Goal: Information Seeking & Learning: Learn about a topic

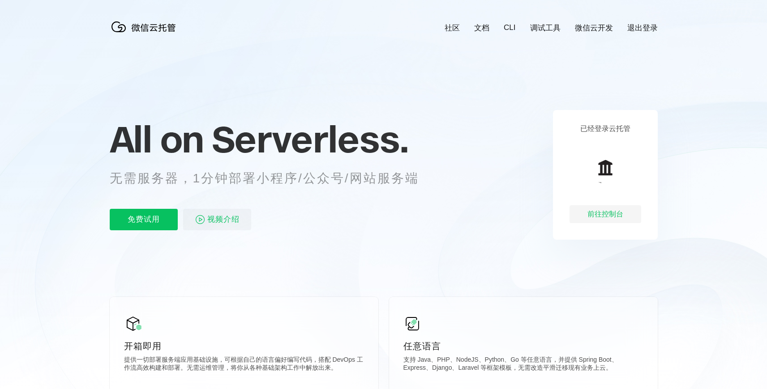
scroll to position [0, 1592]
click at [590, 213] on div "前往控制台" at bounding box center [605, 214] width 72 height 18
click at [209, 227] on span "视频介绍" at bounding box center [223, 219] width 32 height 21
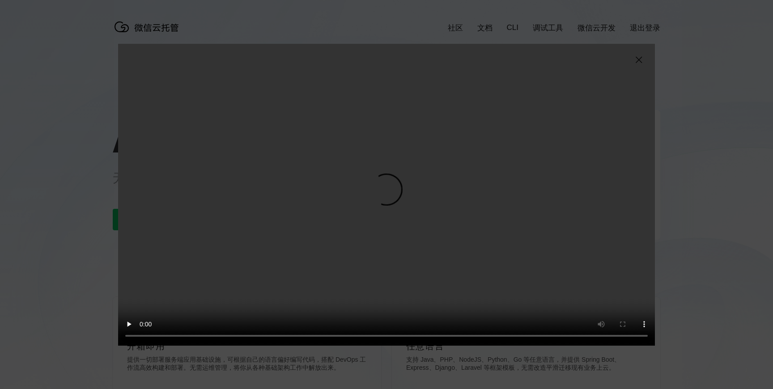
click at [640, 60] on img at bounding box center [639, 60] width 11 height 11
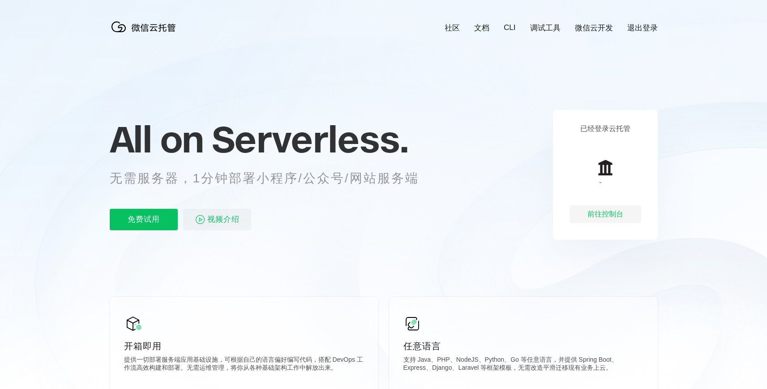
click at [591, 29] on link "微信云开发" at bounding box center [594, 28] width 38 height 10
click at [137, 218] on p "免费试用" at bounding box center [144, 219] width 68 height 21
